Goal: Transaction & Acquisition: Purchase product/service

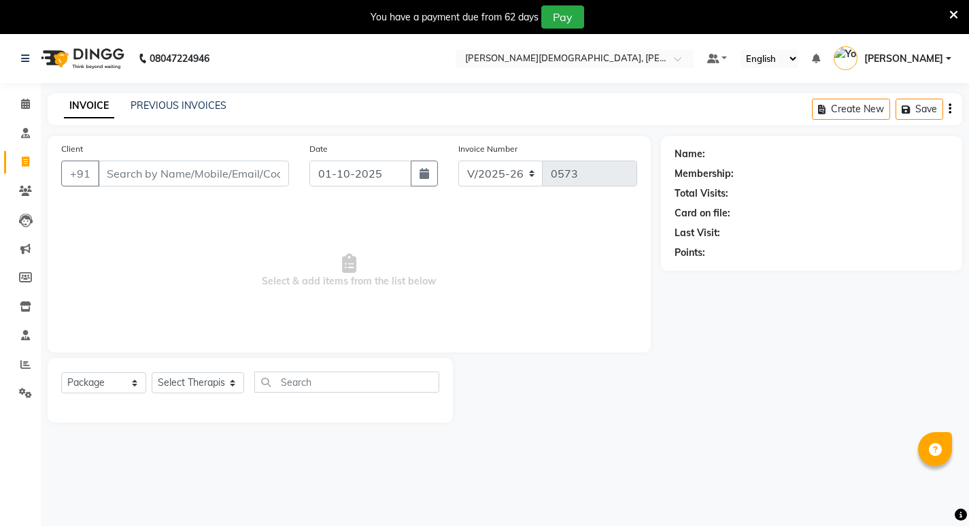
select select "6812"
select select "package"
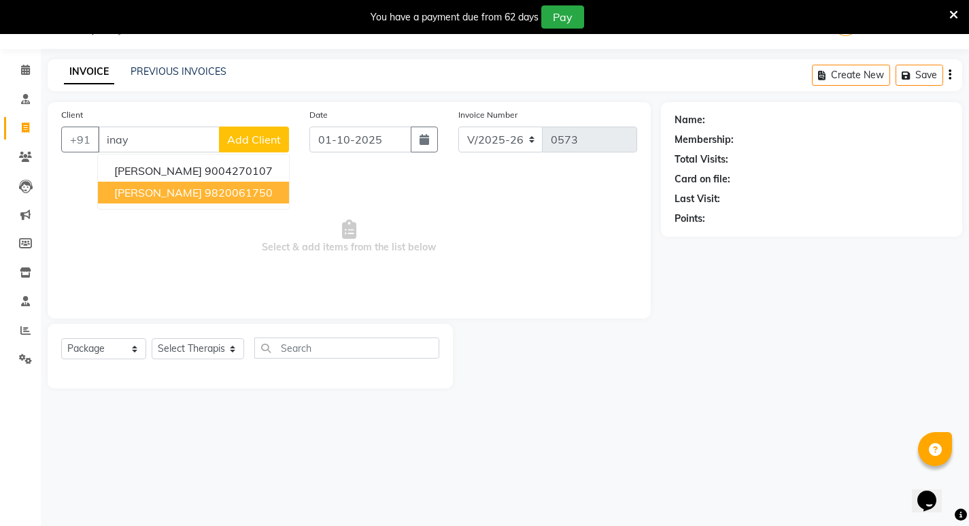
click at [158, 195] on span "[PERSON_NAME]" at bounding box center [158, 193] width 88 height 14
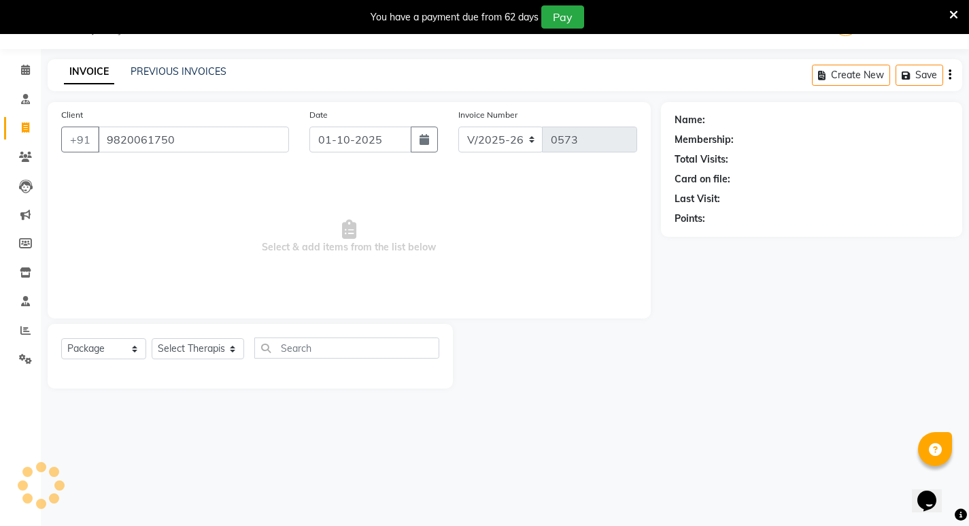
type input "9820061750"
click at [114, 356] on select "Select Service Product Membership Package Voucher Prepaid Gift Card" at bounding box center [103, 348] width 85 height 21
select select "service"
click at [61, 338] on select "Select Service Product Membership Package Voucher Prepaid Gift Card" at bounding box center [103, 348] width 85 height 21
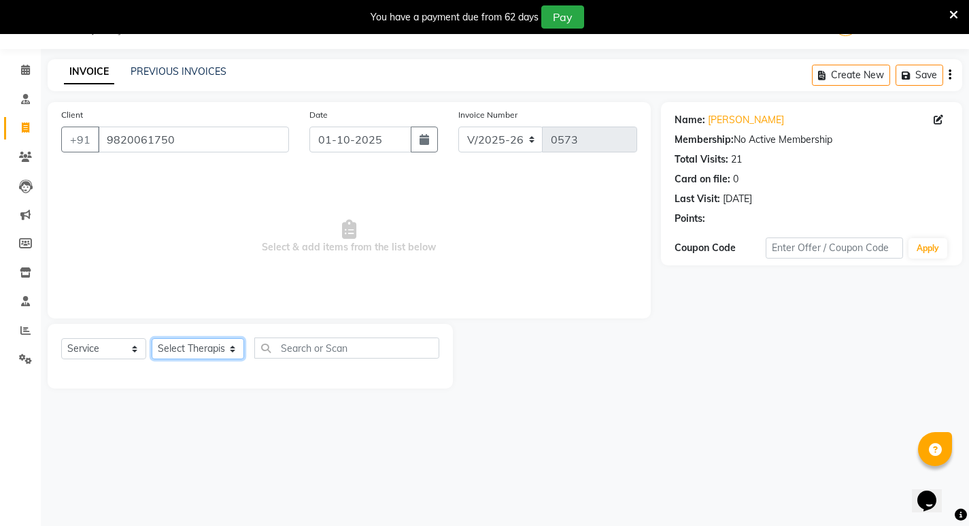
click at [207, 343] on select "Select Therapist amrutha [PERSON_NAME] [PERSON_NAME] [PERSON_NAME] [PERSON_NAME…" at bounding box center [198, 348] width 93 height 21
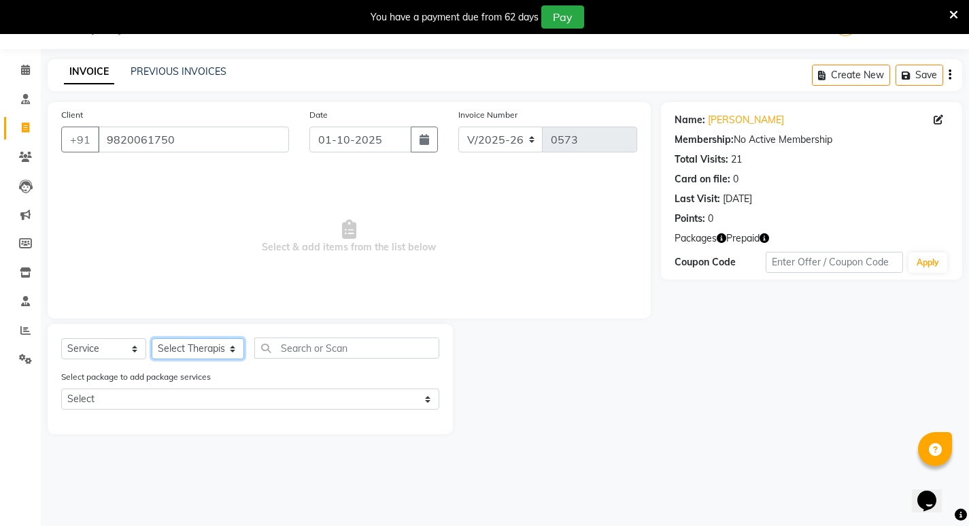
select select "66585"
click at [152, 338] on select "Select Therapist amrutha [PERSON_NAME] [PERSON_NAME] [PERSON_NAME] [PERSON_NAME…" at bounding box center [198, 348] width 93 height 21
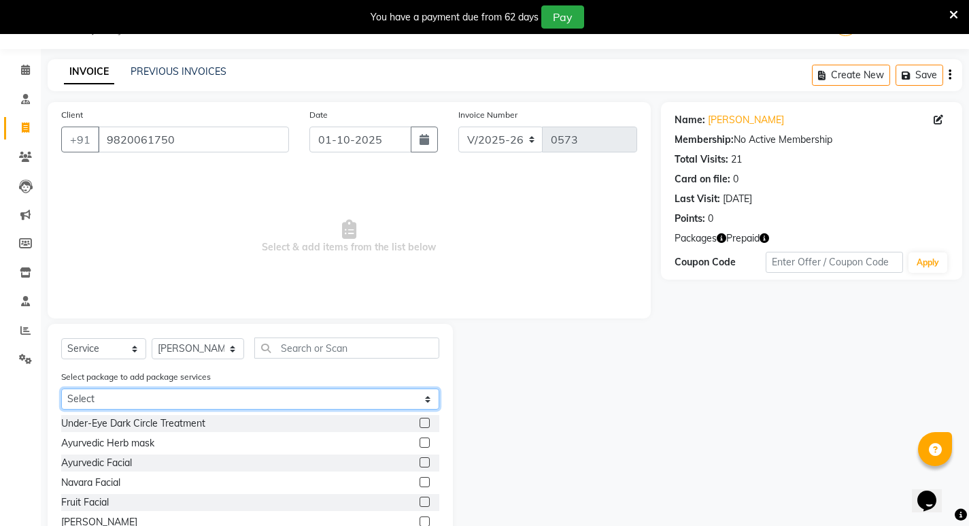
click at [235, 397] on select "Select 26 Abhyangam 25 Abhyangam @1200 per session" at bounding box center [250, 398] width 378 height 21
select select "1: Object"
click at [61, 388] on select "Select 26 Abhyangam 25 Abhyangam @1200 per session" at bounding box center [250, 398] width 378 height 21
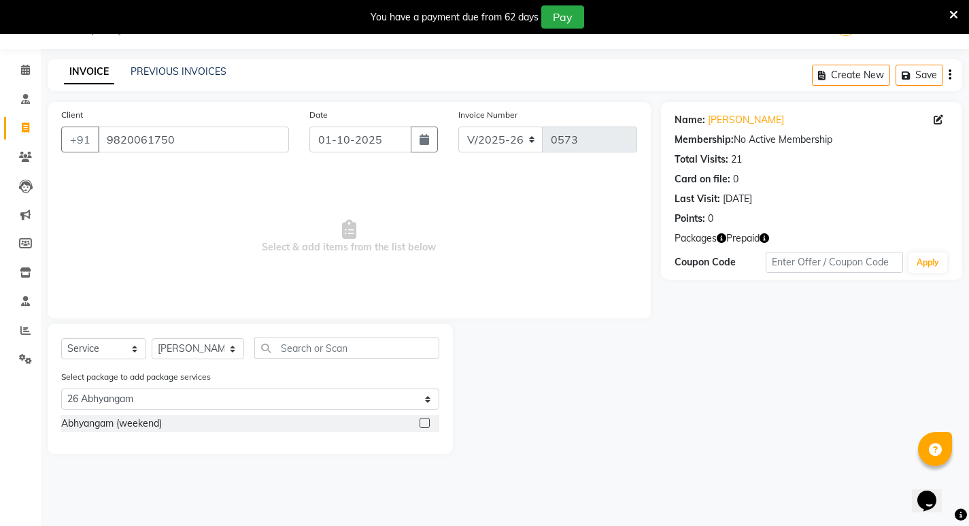
click at [427, 422] on label at bounding box center [425, 423] width 10 height 10
click at [427, 422] on input "checkbox" at bounding box center [424, 423] width 9 height 9
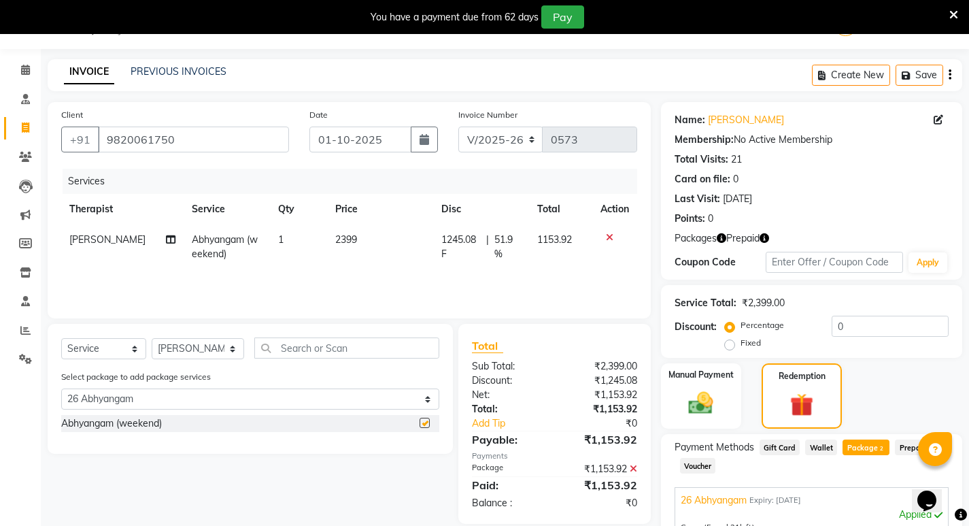
checkbox input "false"
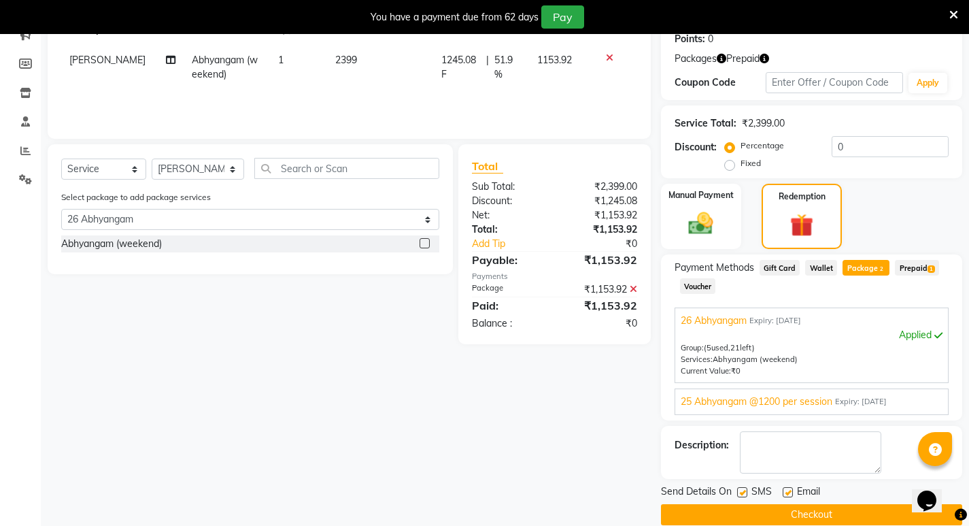
scroll to position [233, 0]
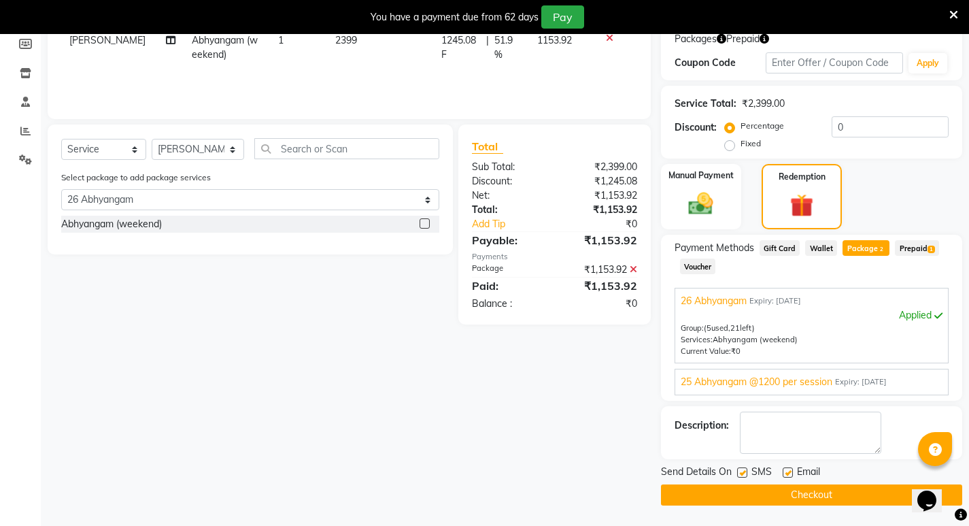
click at [743, 473] on label at bounding box center [742, 472] width 10 height 10
click at [743, 473] on input "checkbox" at bounding box center [741, 473] width 9 height 9
checkbox input "false"
click at [792, 469] on label at bounding box center [788, 472] width 10 height 10
click at [792, 469] on input "checkbox" at bounding box center [787, 473] width 9 height 9
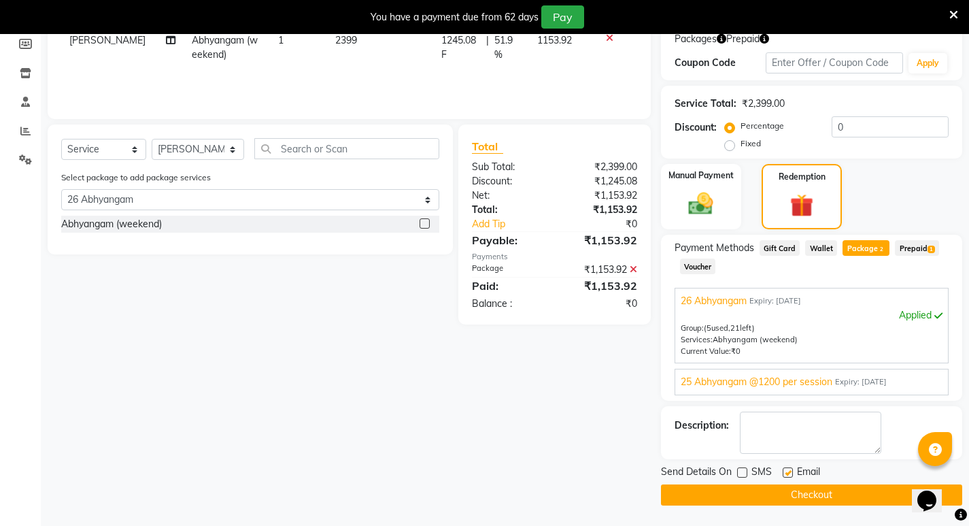
checkbox input "false"
click at [801, 490] on button "Checkout" at bounding box center [811, 494] width 301 height 21
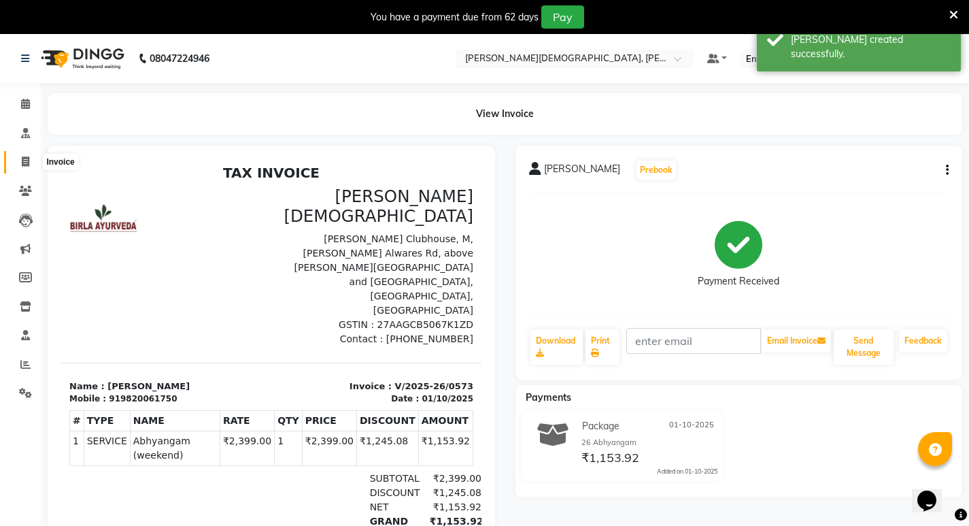
click at [31, 158] on span at bounding box center [26, 162] width 24 height 16
select select "service"
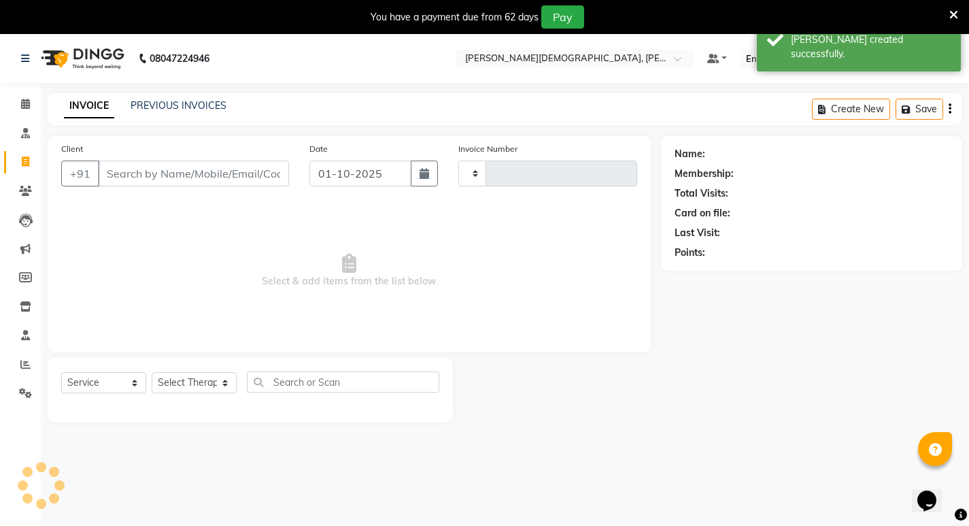
scroll to position [34, 0]
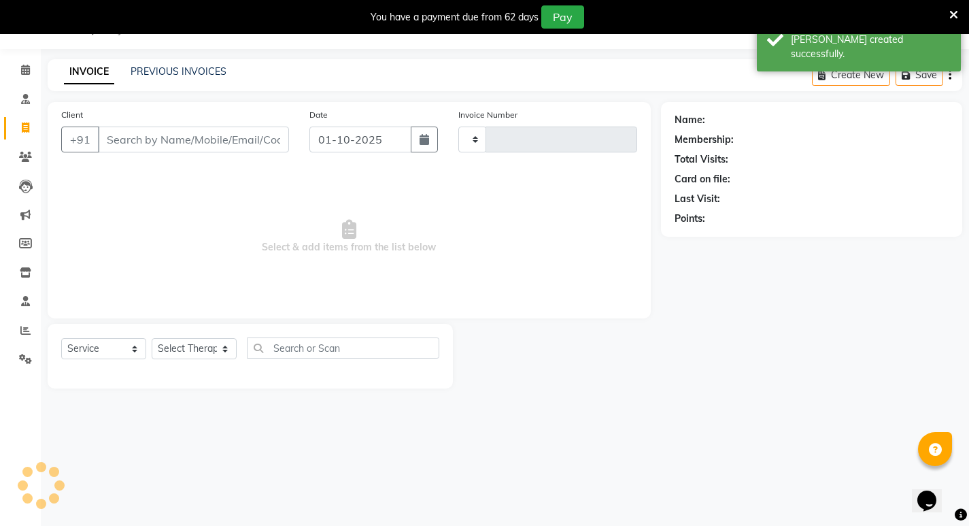
type input "0574"
select select "6812"
click at [201, 71] on link "PREVIOUS INVOICES" at bounding box center [179, 71] width 96 height 12
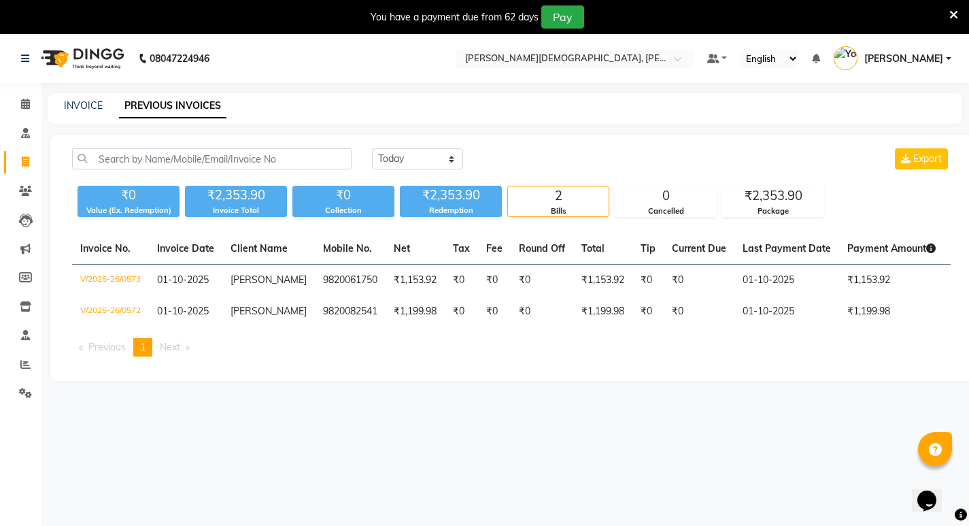
click at [948, 54] on link "[PERSON_NAME]" at bounding box center [893, 59] width 118 height 22
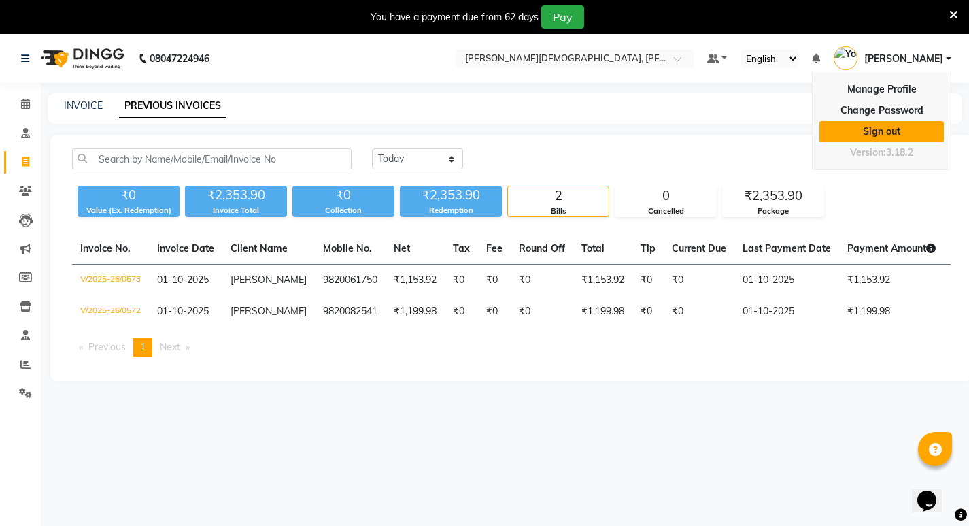
click at [893, 130] on link "Sign out" at bounding box center [882, 131] width 124 height 21
